Goal: Navigation & Orientation: Find specific page/section

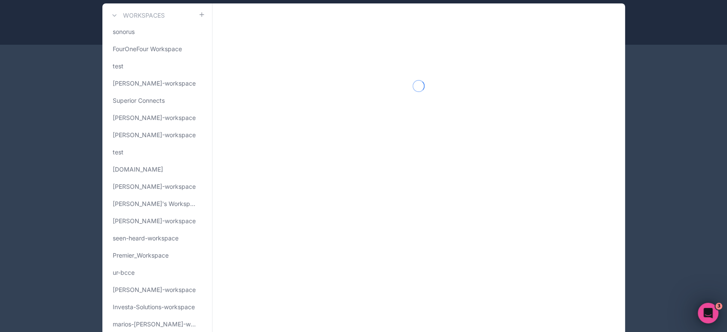
scroll to position [114, 0]
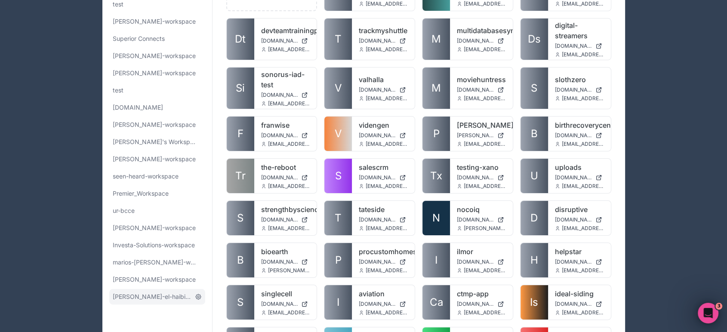
click at [198, 299] on icon at bounding box center [198, 296] width 5 height 5
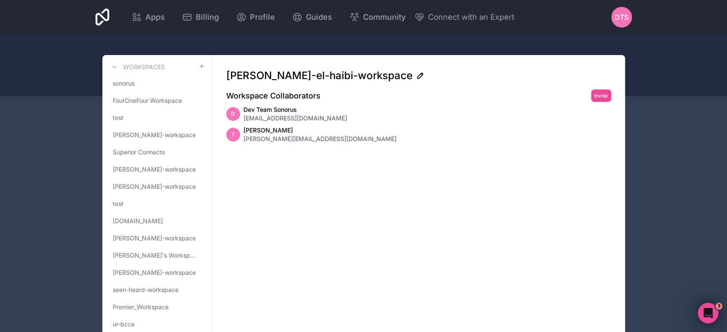
click at [417, 77] on icon at bounding box center [420, 76] width 6 height 6
click at [341, 103] on div "[PERSON_NAME]-el-haibi-workspace Workspace Collaborators Invite D Dev Team Sono…" at bounding box center [419, 240] width 413 height 370
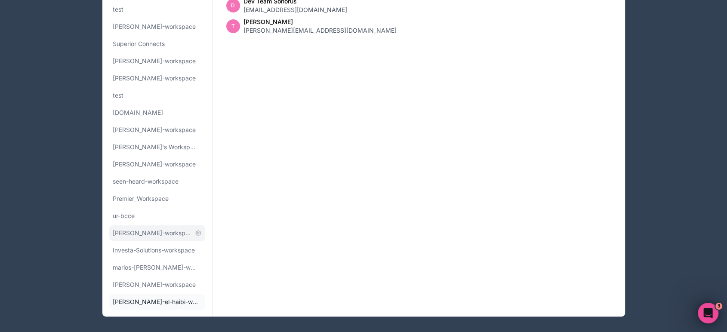
scroll to position [114, 0]
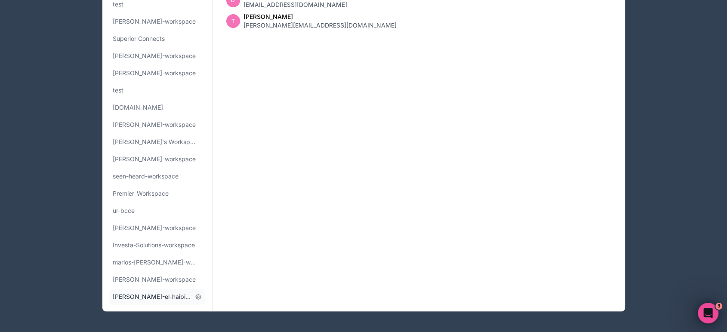
click at [157, 297] on span "[PERSON_NAME]-el-haibi-workspace" at bounding box center [152, 297] width 79 height 9
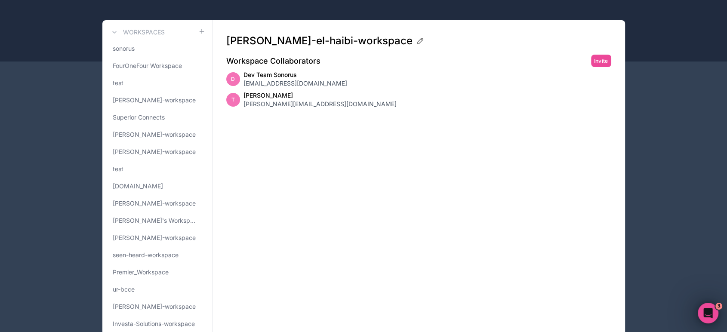
scroll to position [0, 0]
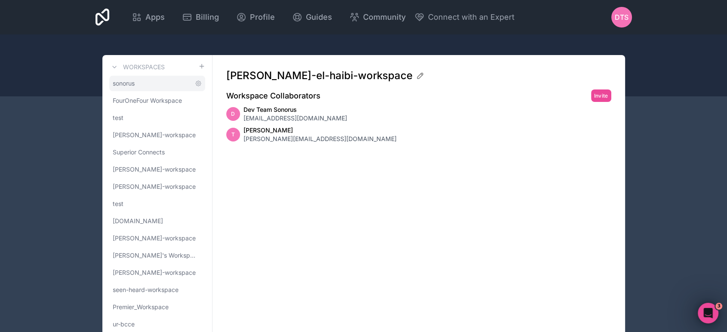
click at [134, 82] on span "sonorus" at bounding box center [124, 83] width 22 height 9
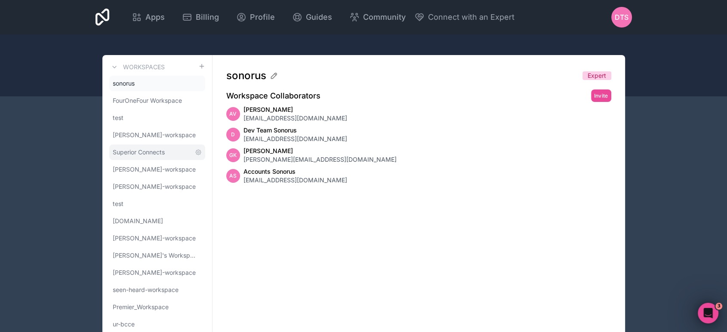
click at [138, 154] on span "Superior Connects" at bounding box center [139, 152] width 52 height 9
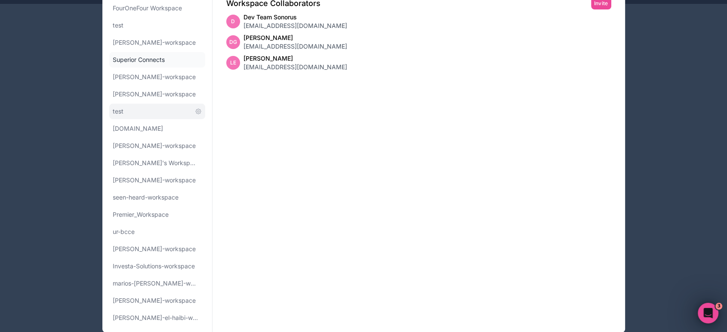
scroll to position [114, 0]
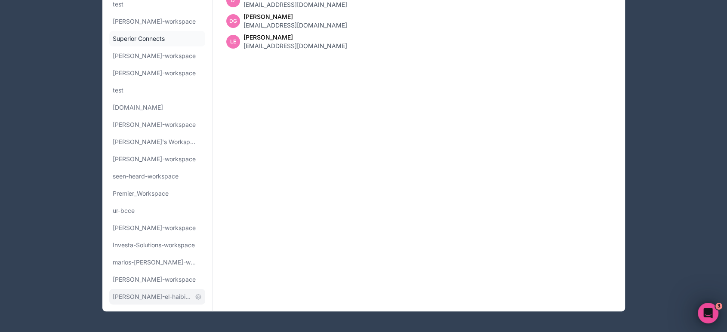
click at [129, 303] on link "[PERSON_NAME]-el-haibi-workspace" at bounding box center [157, 296] width 96 height 15
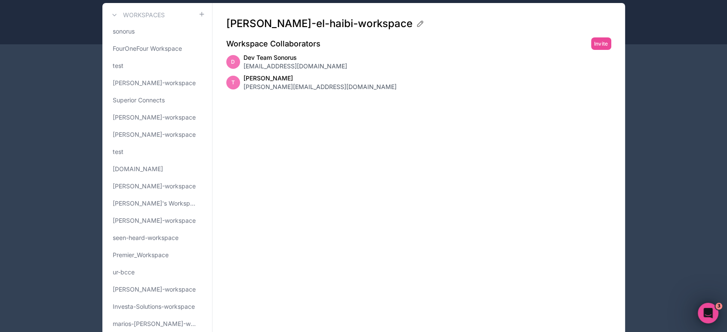
scroll to position [114, 0]
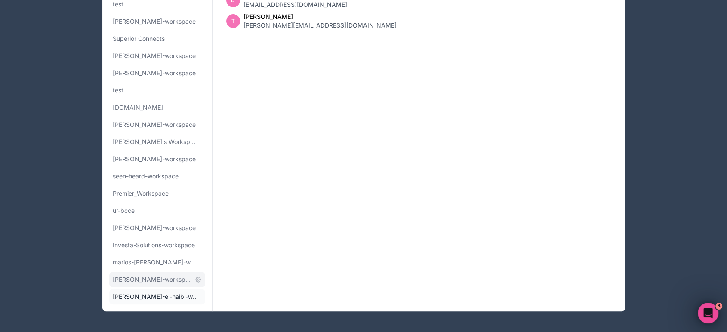
click at [131, 274] on link "[PERSON_NAME]-workspace" at bounding box center [157, 279] width 96 height 15
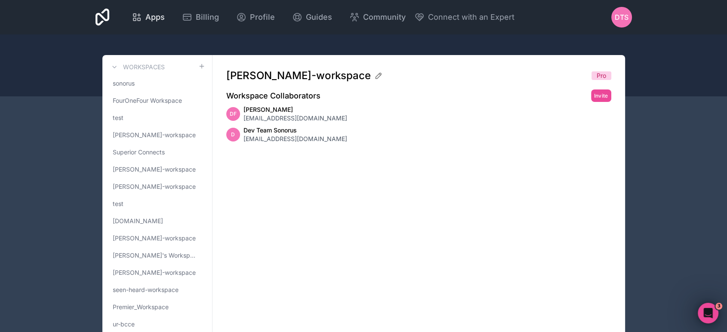
click at [157, 19] on span "Apps" at bounding box center [154, 17] width 19 height 12
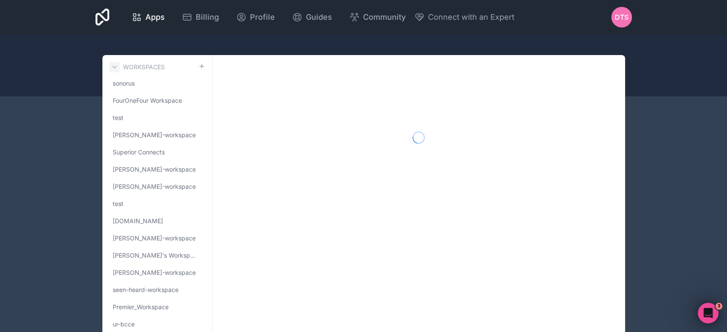
click at [114, 63] on button at bounding box center [114, 67] width 10 height 10
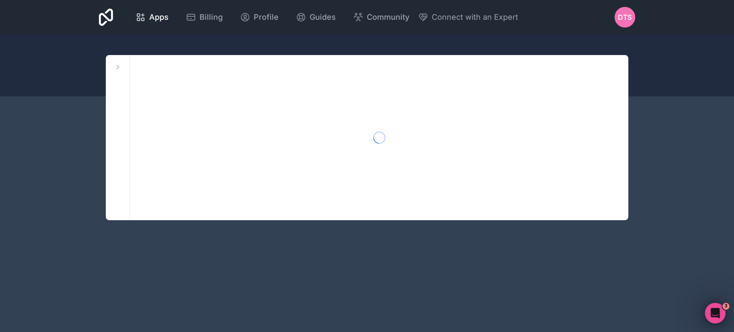
click at [117, 66] on icon at bounding box center [117, 67] width 7 height 7
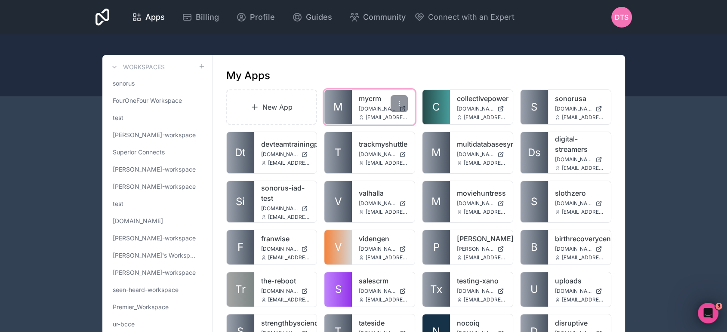
click at [363, 99] on link "mycrm" at bounding box center [383, 98] width 49 height 10
